Goal: Task Accomplishment & Management: Manage account settings

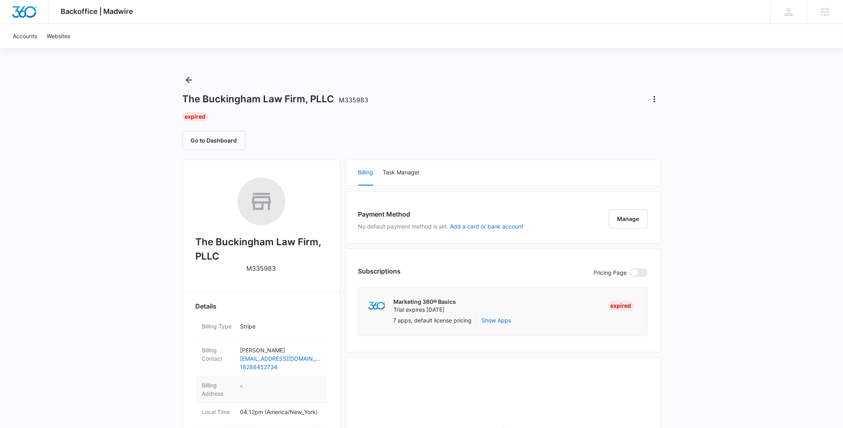
click at [273, 385] on dd "-" at bounding box center [280, 389] width 80 height 17
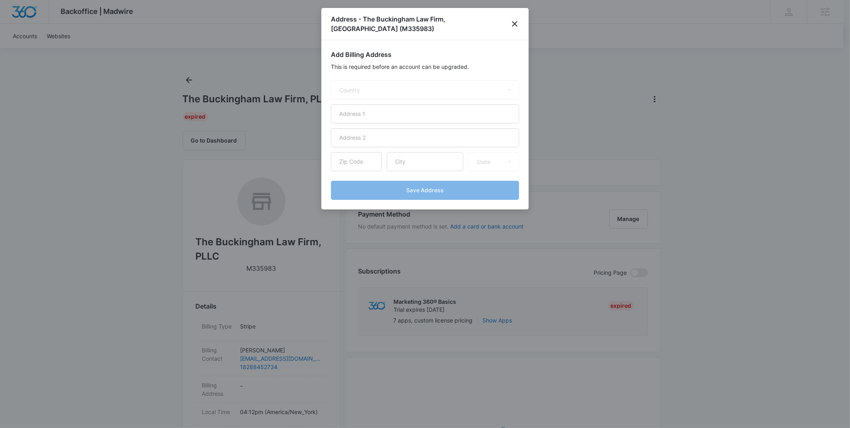
select select "US"
paste input "PO Box Box 716"
type input "PO Box Box 716"
paste input "Etowah"
type input "Etowah"
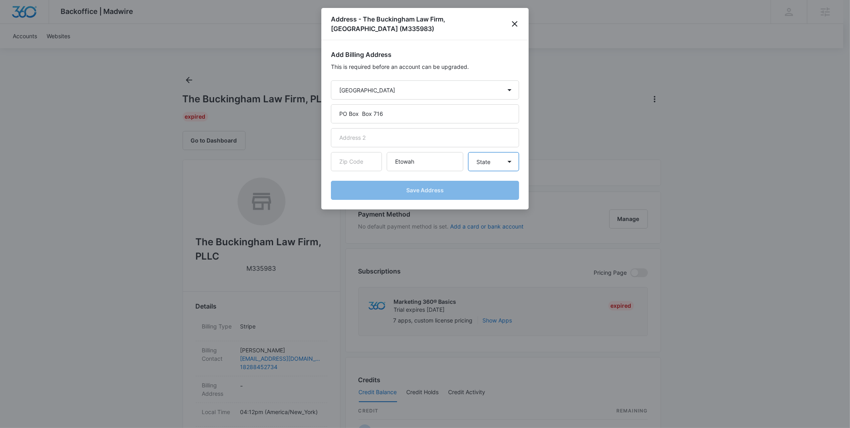
click at [494, 157] on select "State Alaska Alabama Arkansas American Samoa Arizona California Colorado Connec…" at bounding box center [493, 161] width 51 height 19
select select "NC"
click at [468, 152] on select "State Alaska Alabama Arkansas American Samoa Arizona California Colorado Connec…" at bounding box center [493, 161] width 51 height 19
paste input "28729"
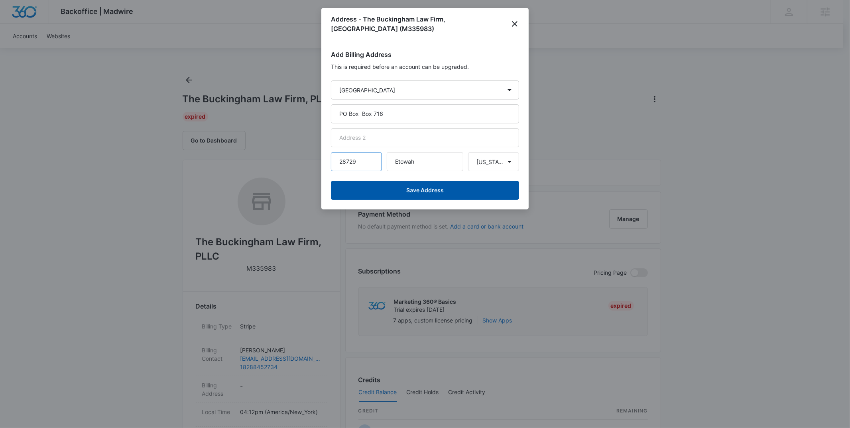
type input "28729"
click at [435, 183] on button "Save Address" at bounding box center [425, 190] width 188 height 19
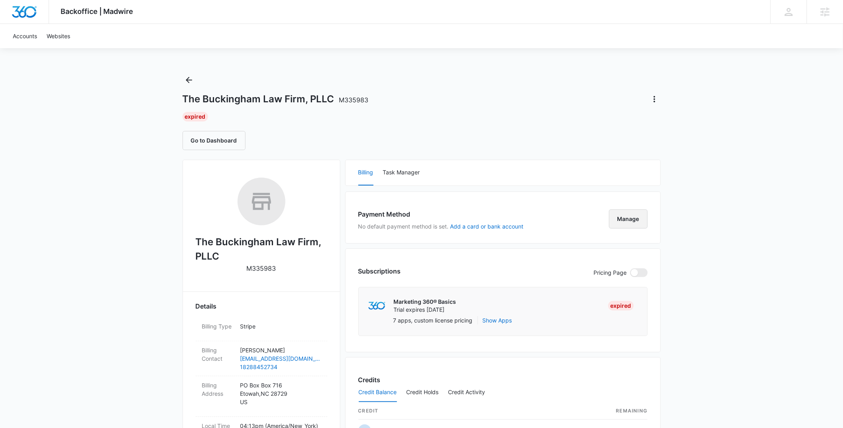
click at [624, 222] on button "Manage" at bounding box center [628, 219] width 39 height 19
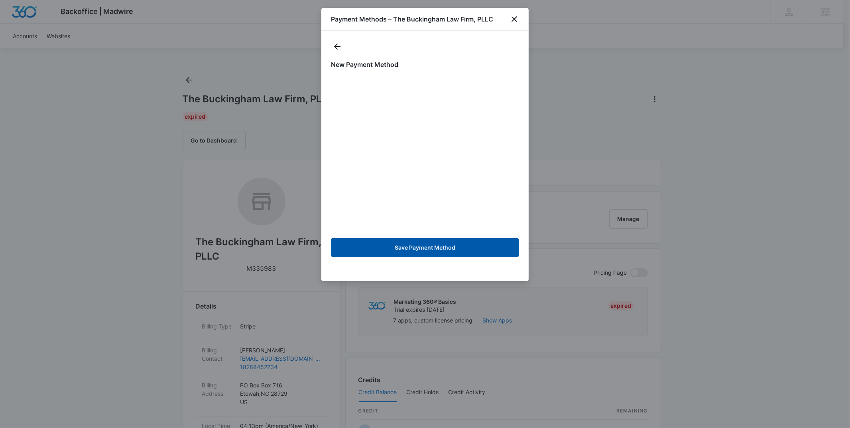
click at [430, 252] on button "Save Payment Method" at bounding box center [425, 247] width 188 height 19
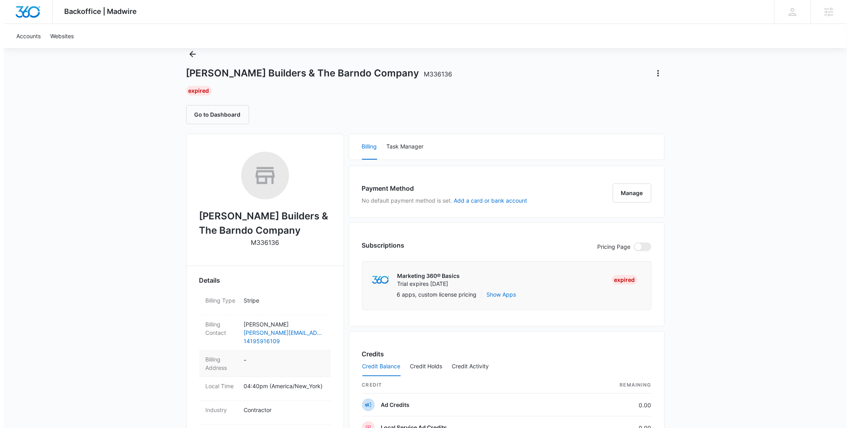
scroll to position [26, 0]
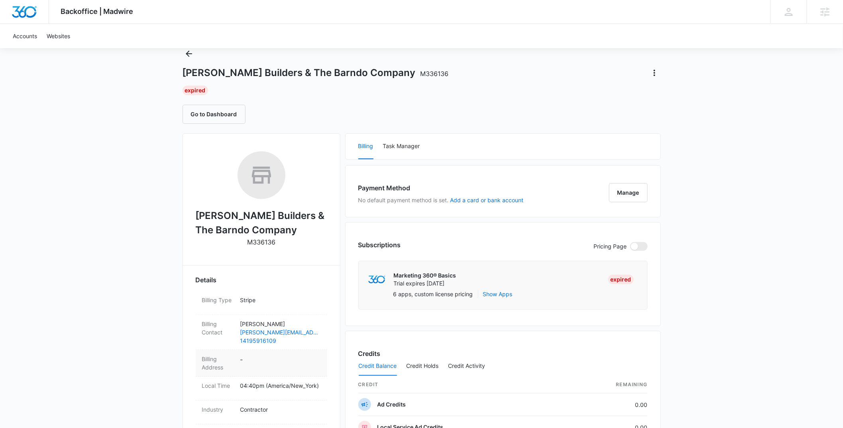
click at [283, 365] on dd "-" at bounding box center [280, 363] width 80 height 17
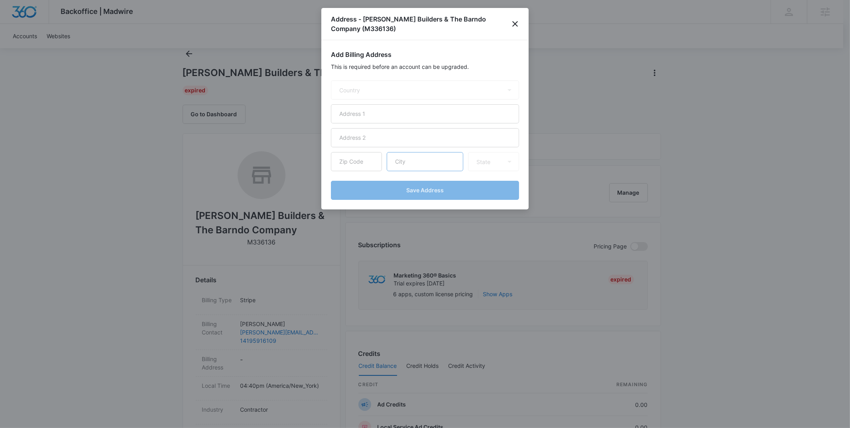
select select "US"
paste input "https://contractsv2.marketing360.com/contracts/view?i=39974"
type input "https://contractsv2.marketing360.com/contracts/view?i=39974"
click at [489, 162] on select "State Alaska Alabama Arkansas American Samoa Arizona California Colorado Connec…" at bounding box center [493, 161] width 51 height 19
click at [446, 114] on input "https://contractsv2.marketing360.com/contracts/view?i=39974" at bounding box center [425, 113] width 188 height 19
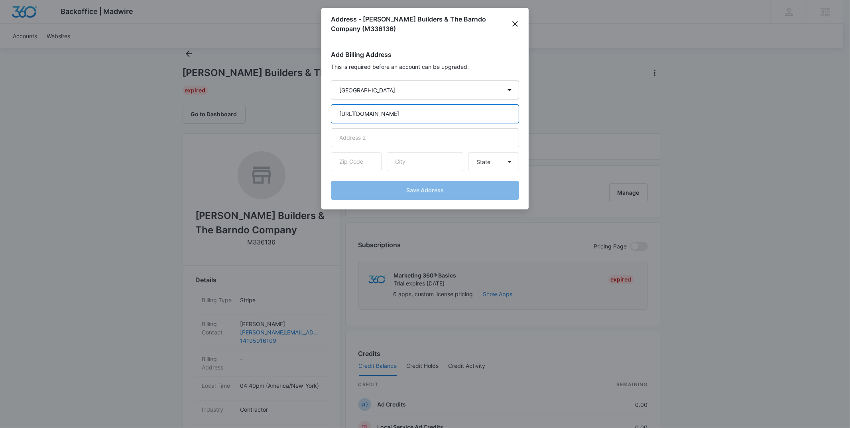
click at [446, 114] on input "https://contractsv2.marketing360.com/contracts/view?i=39974" at bounding box center [425, 113] width 188 height 19
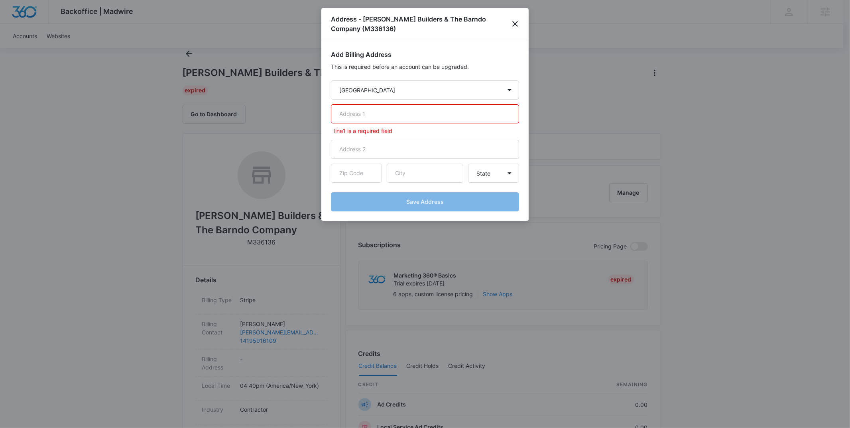
paste input "12994 St Rt 18"
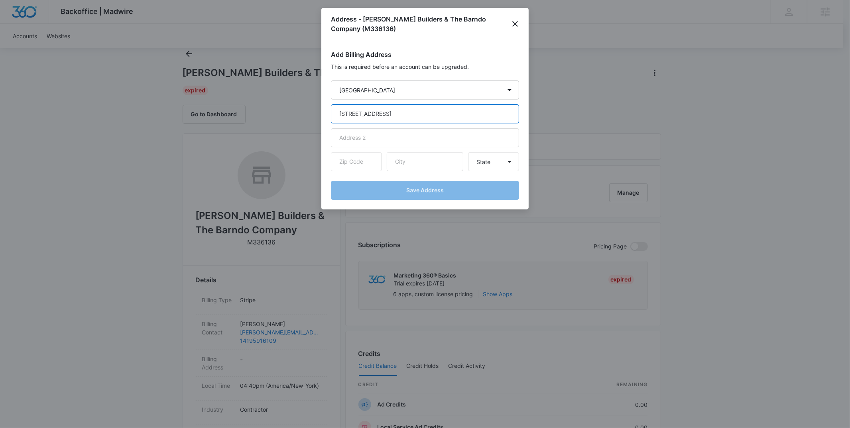
type input "12994 St Rt 18"
click at [488, 173] on form "Country Afghanistan Åland Islands Albania Algeria American Samoa Andorra Angola…" at bounding box center [425, 140] width 188 height 120
click at [496, 163] on select "State Alaska Alabama Arkansas American Samoa Arizona California Colorado Connec…" at bounding box center [493, 161] width 51 height 19
click at [475, 163] on select "State Alaska Alabama Arkansas American Samoa Arizona California Colorado Connec…" at bounding box center [493, 161] width 51 height 19
click at [468, 152] on select "State Alaska Alabama Arkansas American Samoa Arizona California Colorado Connec…" at bounding box center [493, 161] width 51 height 19
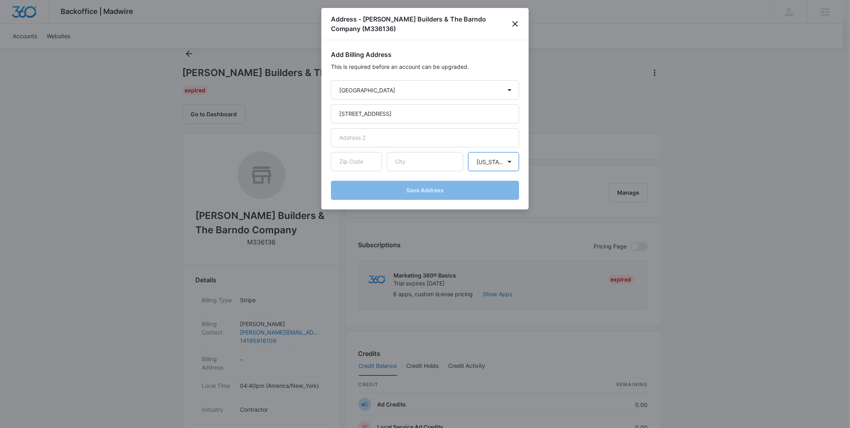
click at [491, 163] on select "State Alaska Alabama Arkansas American Samoa Arizona California Colorado Connec…" at bounding box center [493, 161] width 51 height 19
select select "OH"
click at [468, 152] on select "State Alaska Alabama Arkansas American Samoa Arizona California Colorado Connec…" at bounding box center [493, 161] width 51 height 19
paste input "Holgate"
type input "Holgate"
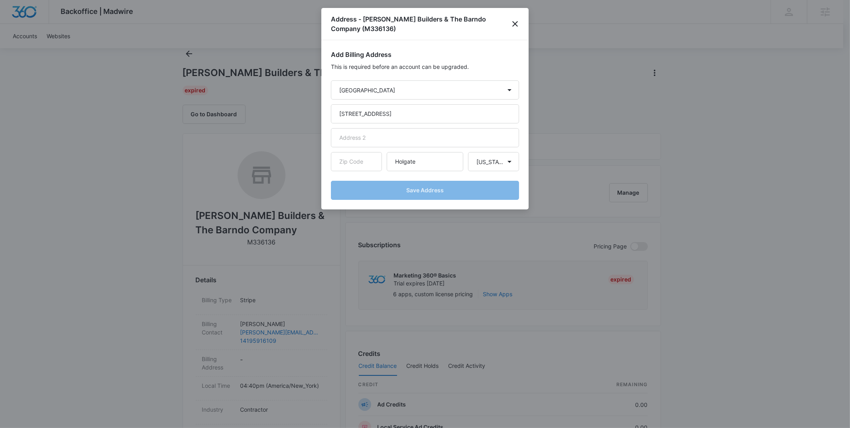
drag, startPoint x: 414, startPoint y: 160, endPoint x: 136, endPoint y: 7, distance: 317.3
click at [0, 0] on body "Backoffice | Madwire Apps Settings PH Patrick Harral patrick.harral@madwire.com…" at bounding box center [425, 363] width 850 height 779
paste input "43527"
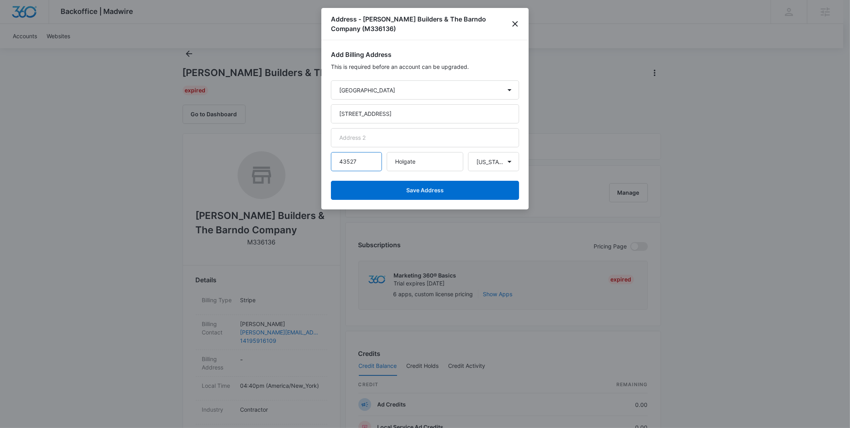
type input "43527"
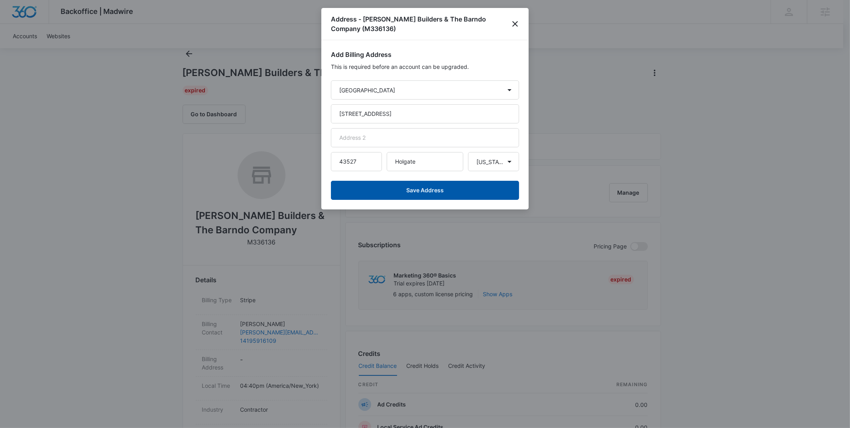
click at [424, 192] on button "Save Address" at bounding box center [425, 190] width 188 height 19
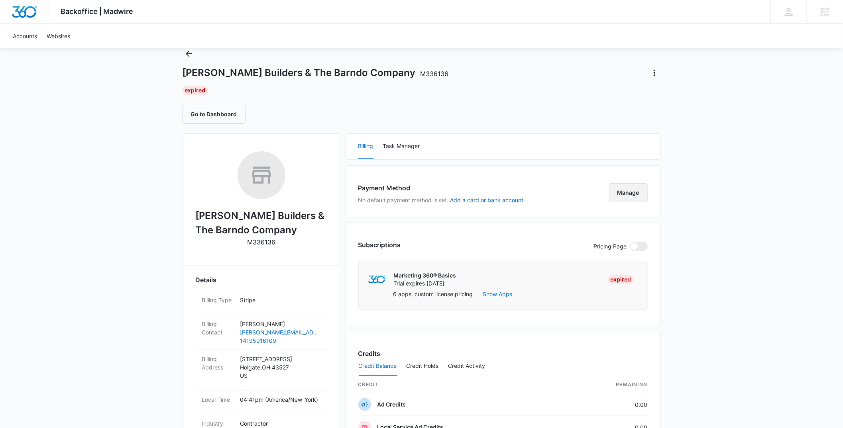
click at [628, 190] on button "Manage" at bounding box center [628, 192] width 39 height 19
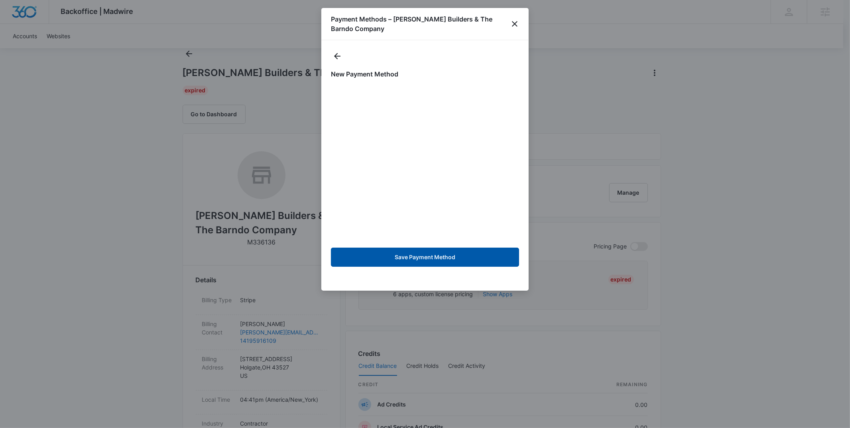
click at [466, 257] on button "Save Payment Method" at bounding box center [425, 257] width 188 height 19
